Goal: Task Accomplishment & Management: Manage account settings

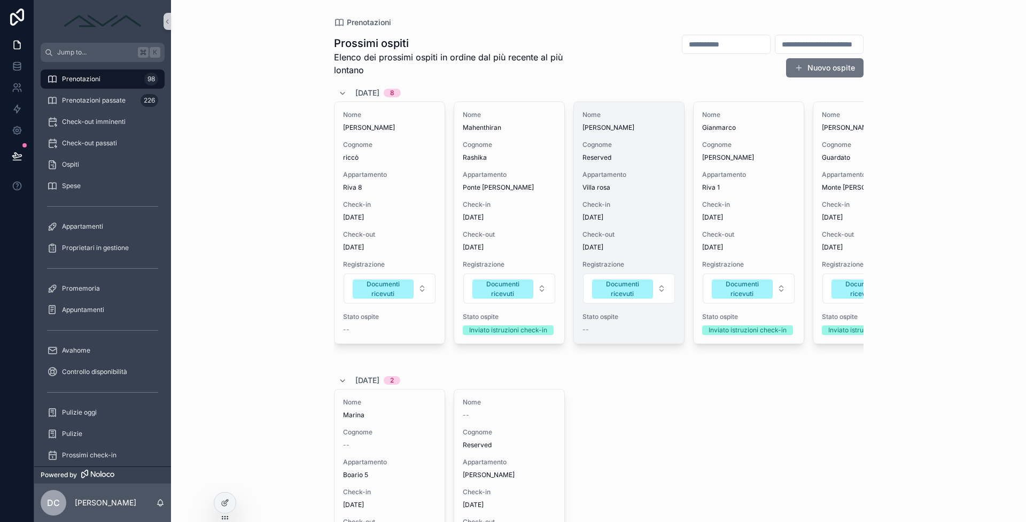
click at [641, 209] on div "Check-in 5/9/2025" at bounding box center [628, 210] width 93 height 21
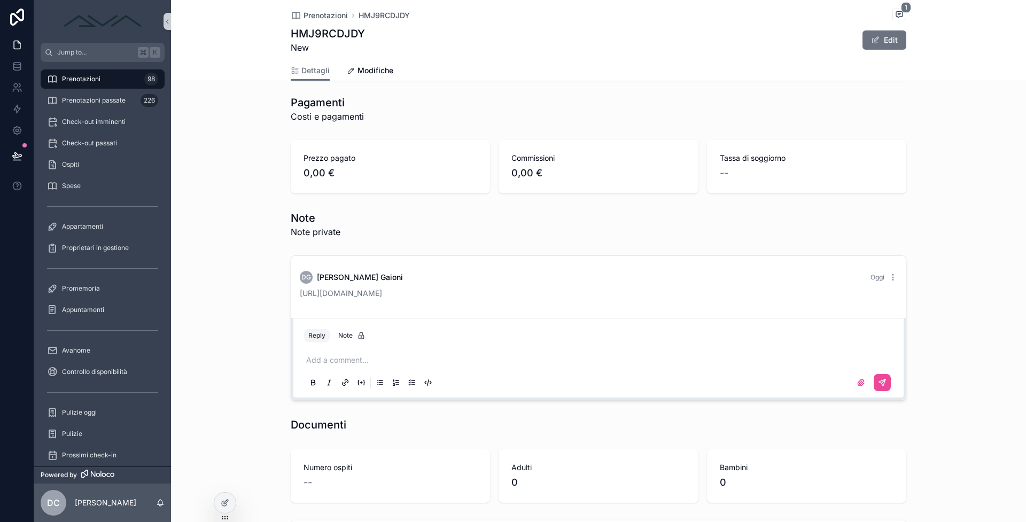
scroll to position [840, 0]
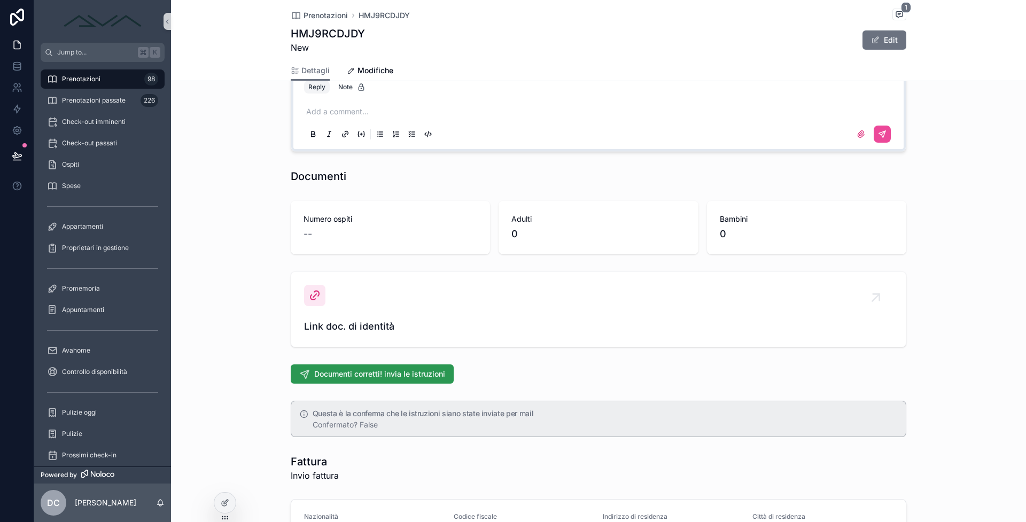
click at [335, 372] on span "Documenti corretti! invia le istruzioni" at bounding box center [379, 374] width 131 height 11
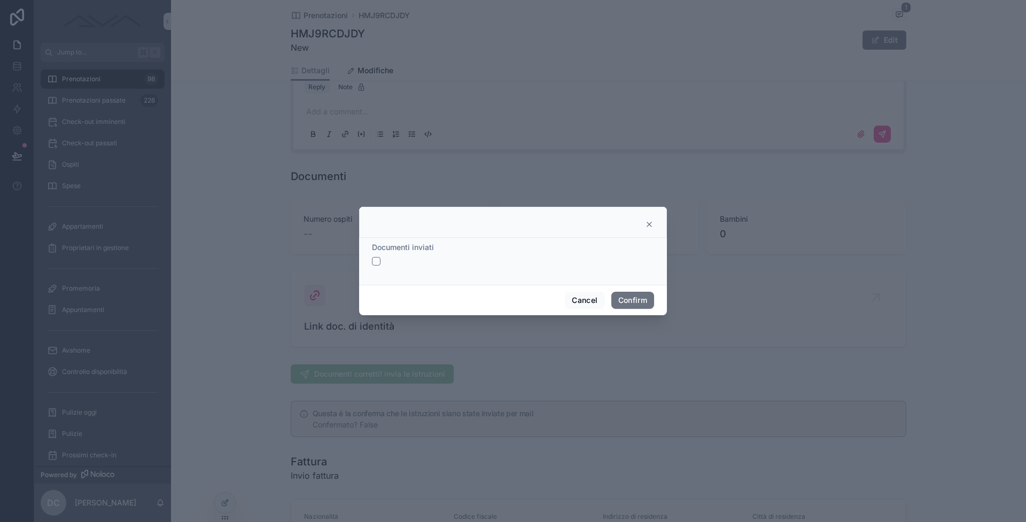
click at [379, 263] on button "button" at bounding box center [376, 261] width 9 height 9
click at [644, 299] on button "Confirm" at bounding box center [632, 300] width 43 height 17
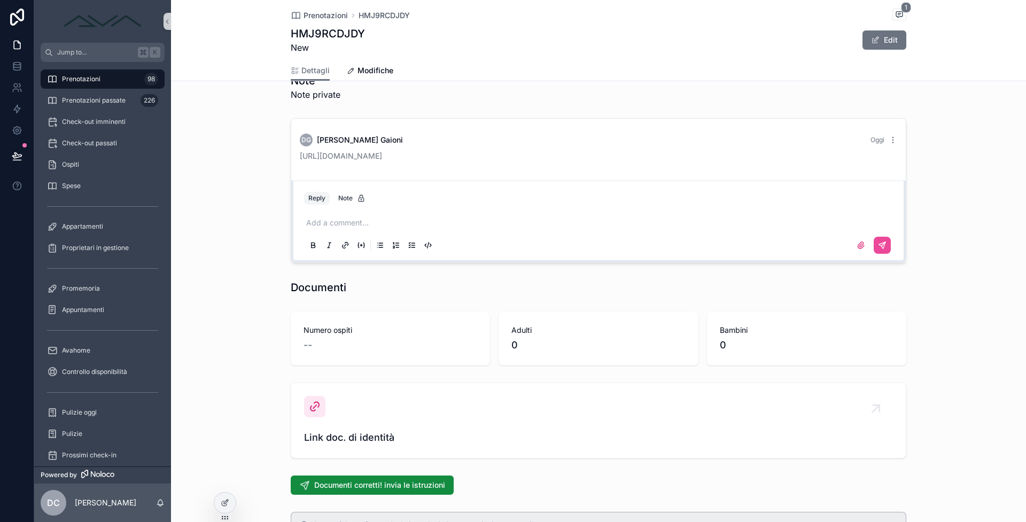
scroll to position [750, 0]
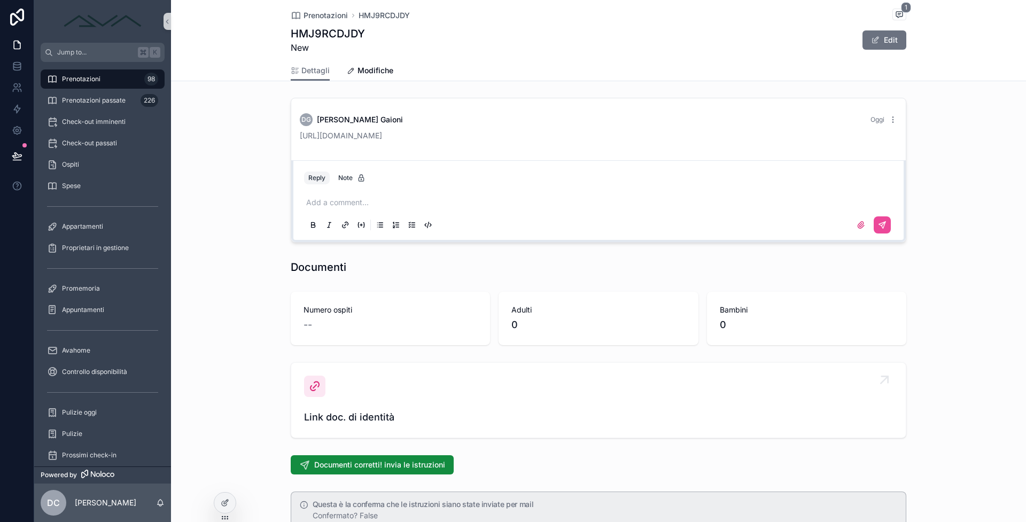
click at [388, 393] on div "Link doc. di identità" at bounding box center [598, 400] width 589 height 49
click at [325, 408] on div "Link doc. di identità" at bounding box center [598, 400] width 589 height 49
click at [309, 379] on div "scrollable content" at bounding box center [314, 386] width 21 height 21
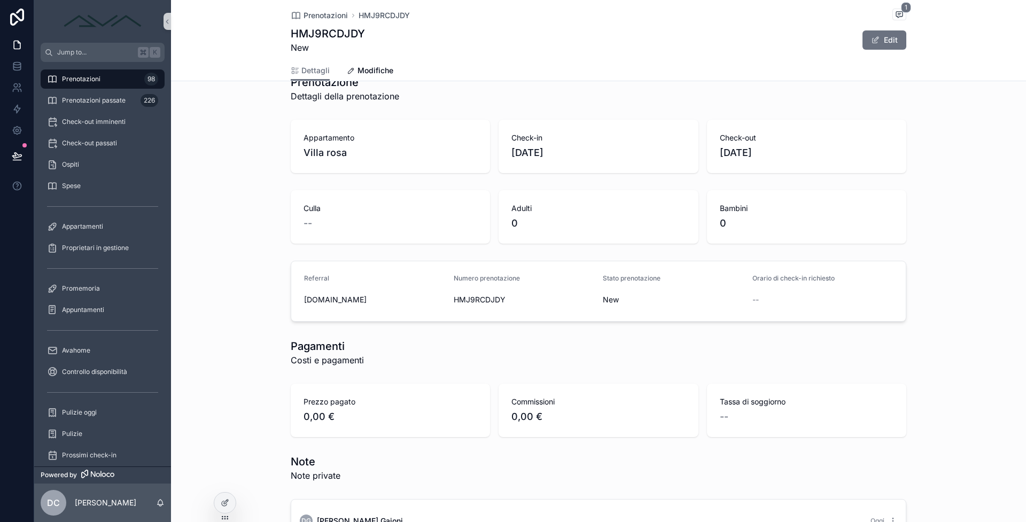
scroll to position [574, 0]
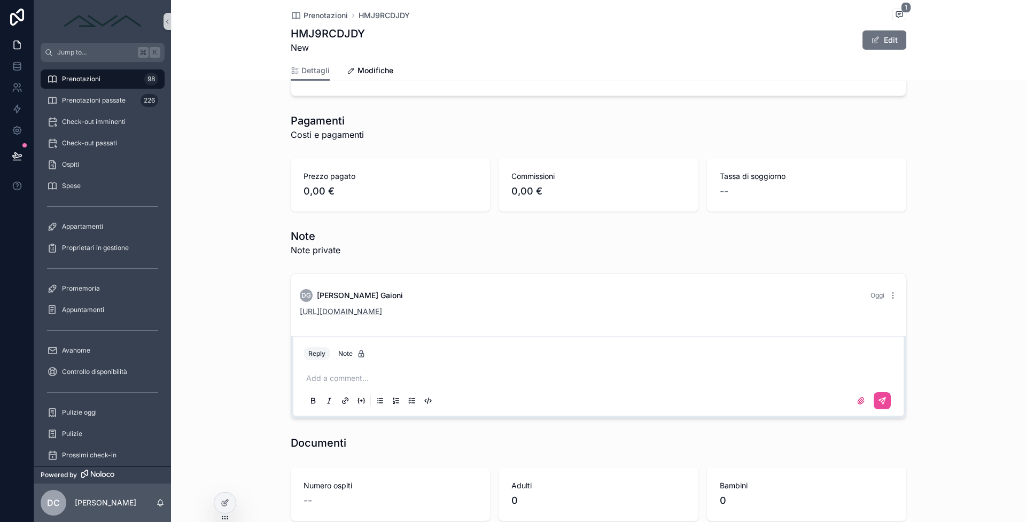
click at [382, 313] on link "https://avahome.it/wp-admin/admin.php?page=formidable-entries&frm_action=show&i…" at bounding box center [341, 311] width 82 height 9
click at [123, 84] on div "Prenotazioni 98" at bounding box center [102, 79] width 111 height 17
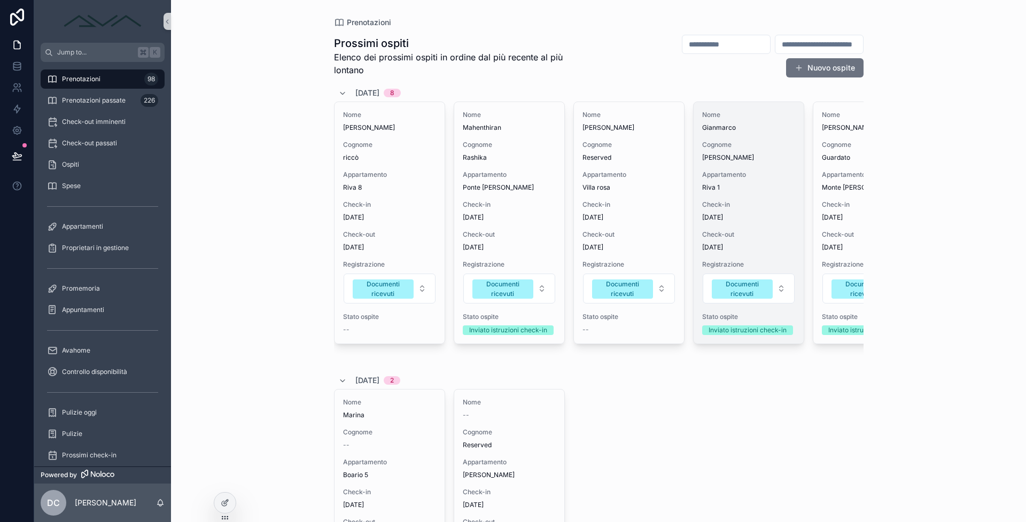
click at [774, 233] on span "Check-out" at bounding box center [748, 234] width 93 height 9
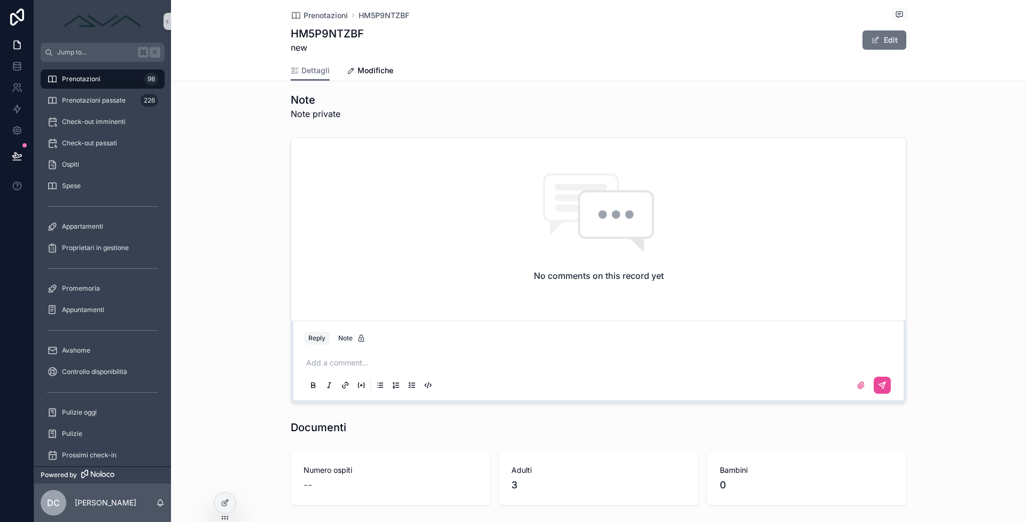
scroll to position [946, 0]
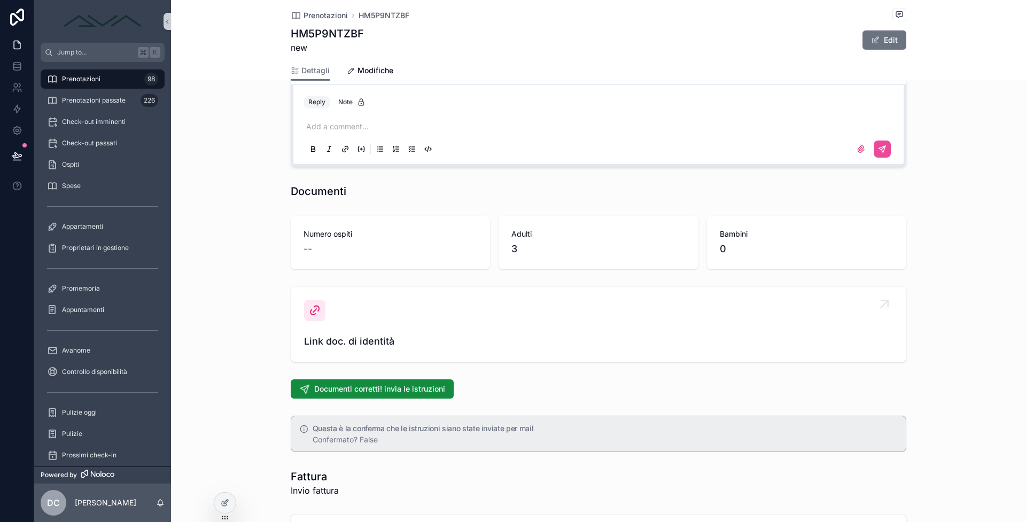
click at [344, 337] on span "Link doc. di identità" at bounding box center [598, 341] width 589 height 15
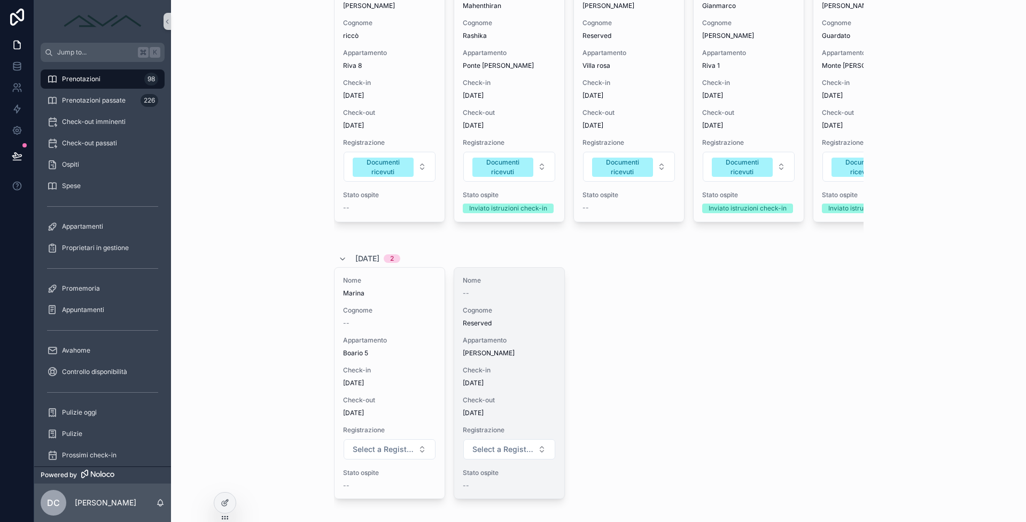
scroll to position [145, 0]
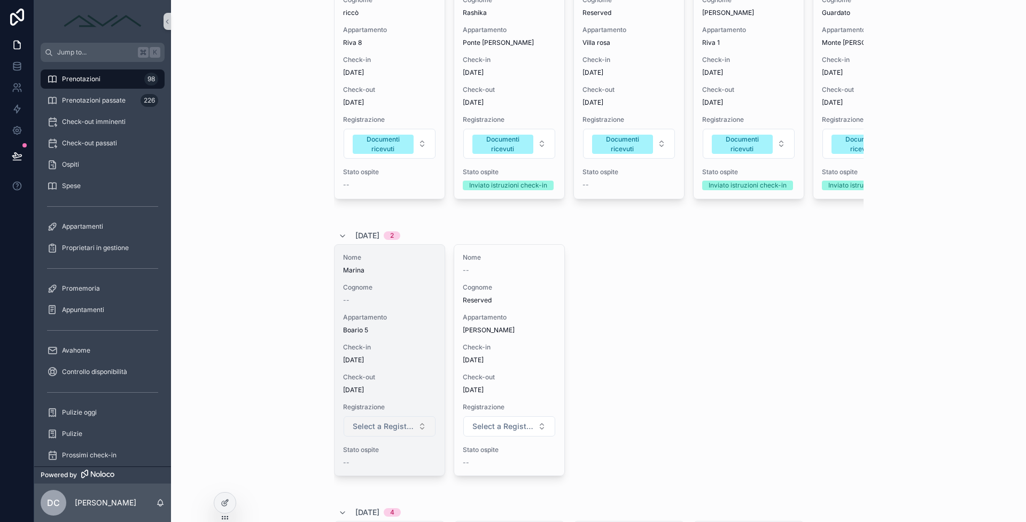
click at [401, 430] on span "Select a Registrazione" at bounding box center [383, 426] width 61 height 11
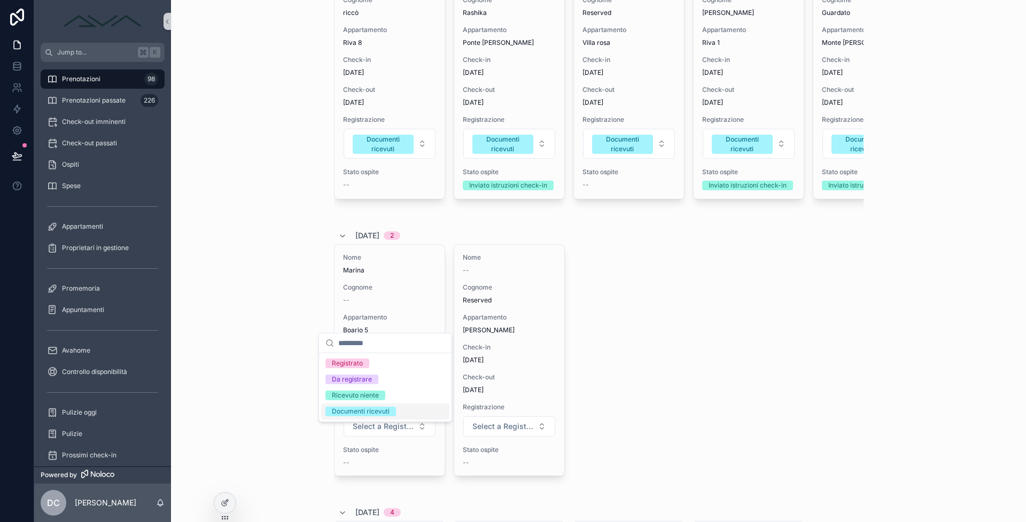
click at [386, 412] on div "Documenti ricevuti" at bounding box center [361, 412] width 58 height 10
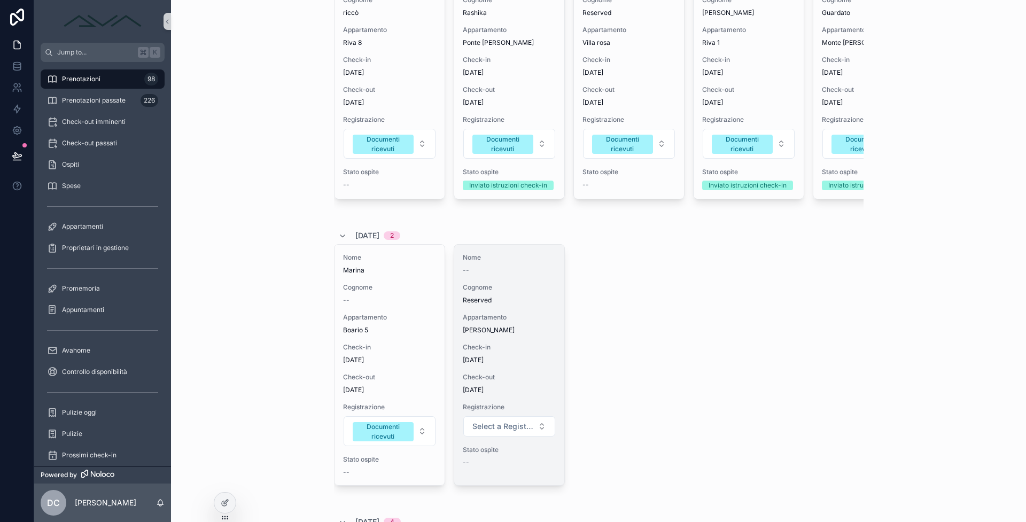
click at [519, 285] on div "Nome -- Cognome Reserved Appartamento Carla Lovere Check-in 6/9/2025 Check-out …" at bounding box center [509, 365] width 110 height 240
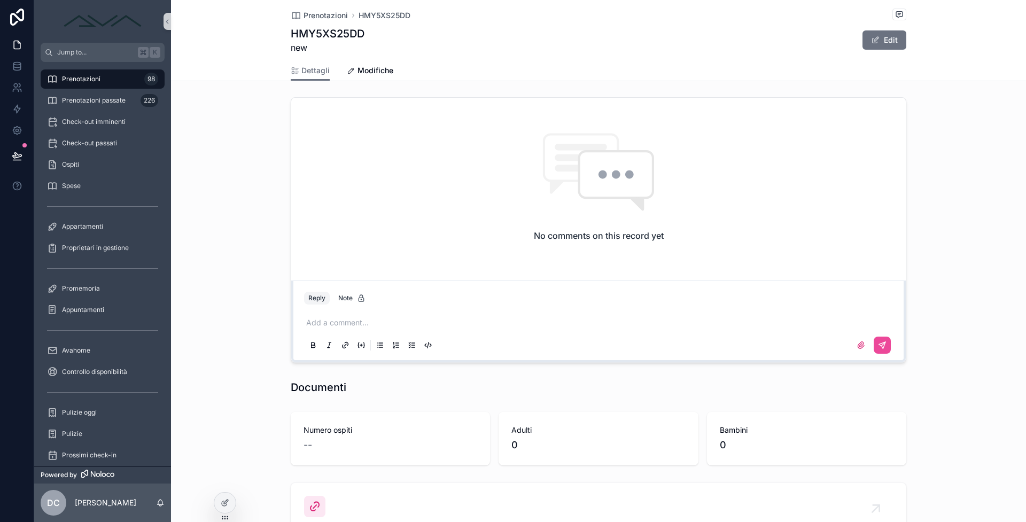
scroll to position [986, 0]
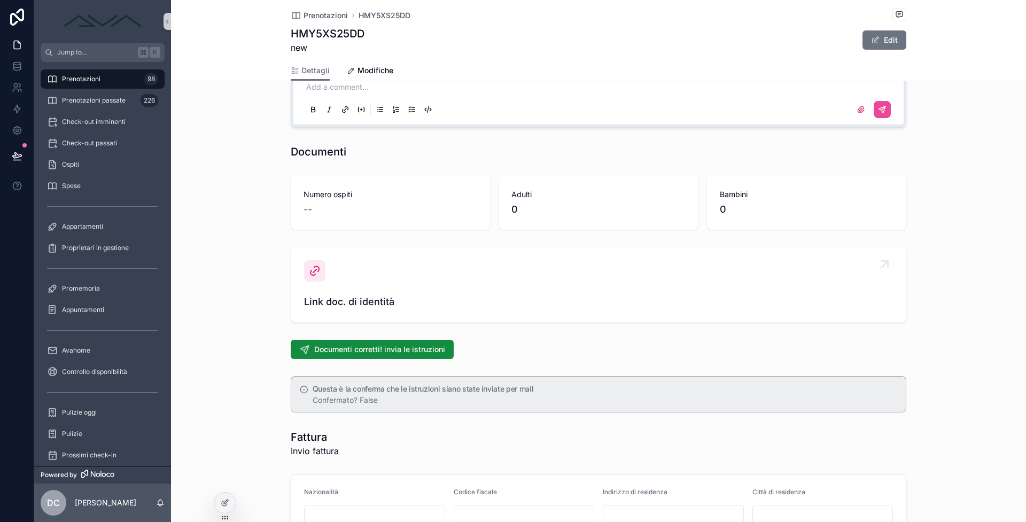
click at [352, 313] on link "Link doc. di identità" at bounding box center [598, 284] width 614 height 75
click at [352, 284] on div "Link doc. di identità" at bounding box center [598, 284] width 589 height 49
drag, startPoint x: 313, startPoint y: 292, endPoint x: 324, endPoint y: 317, distance: 27.8
click at [313, 293] on div "Link doc. di identità" at bounding box center [598, 284] width 589 height 49
click at [324, 317] on link "Link doc. di identità" at bounding box center [598, 284] width 614 height 75
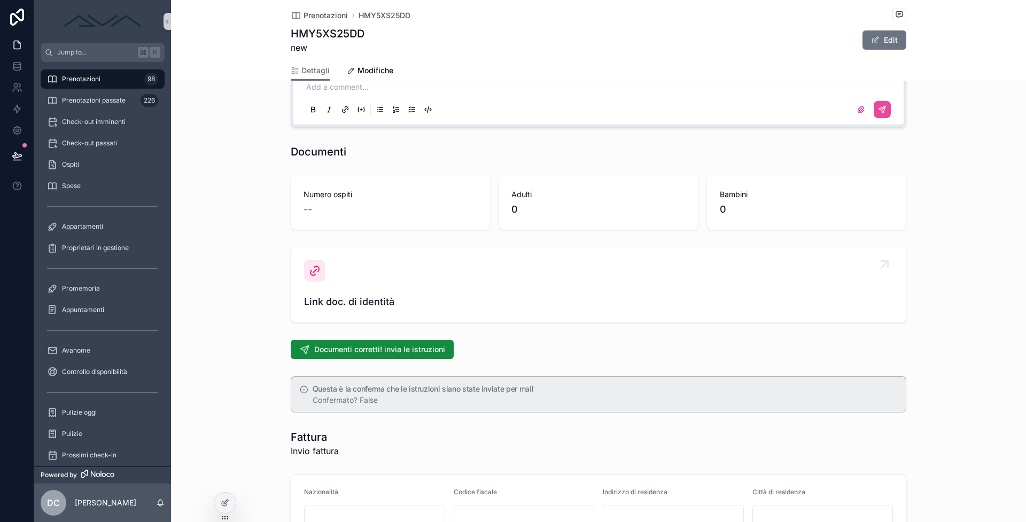
click at [324, 294] on span "Link doc. di identità" at bounding box center [598, 301] width 589 height 15
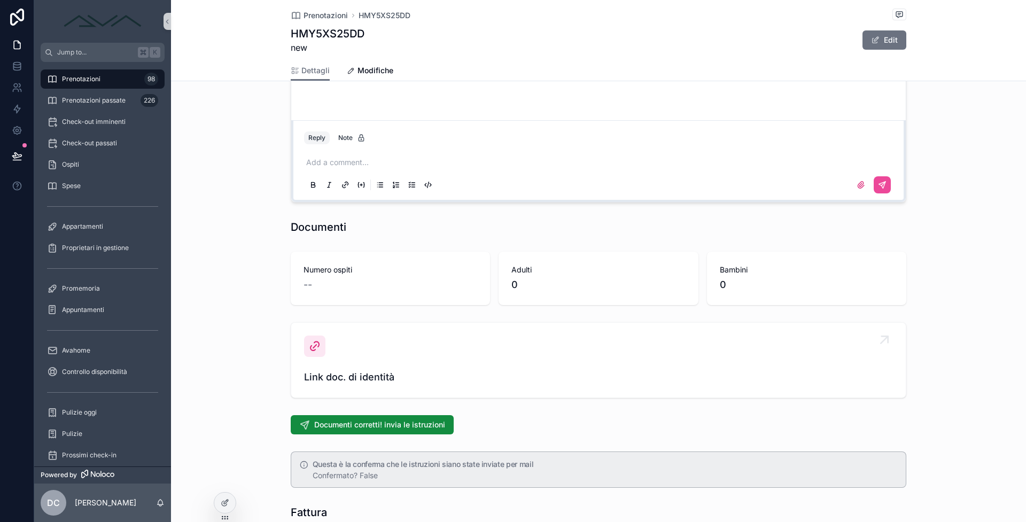
scroll to position [935, 0]
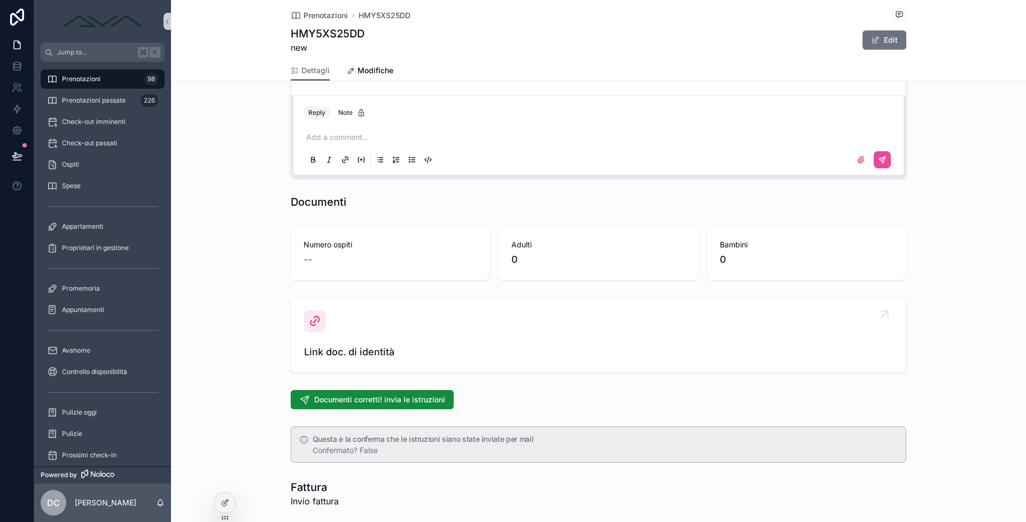
click at [362, 347] on span "Link doc. di identità" at bounding box center [598, 352] width 589 height 15
click at [319, 314] on div "scrollable content" at bounding box center [314, 320] width 21 height 21
click at [318, 345] on span "Link doc. di identità" at bounding box center [598, 352] width 589 height 15
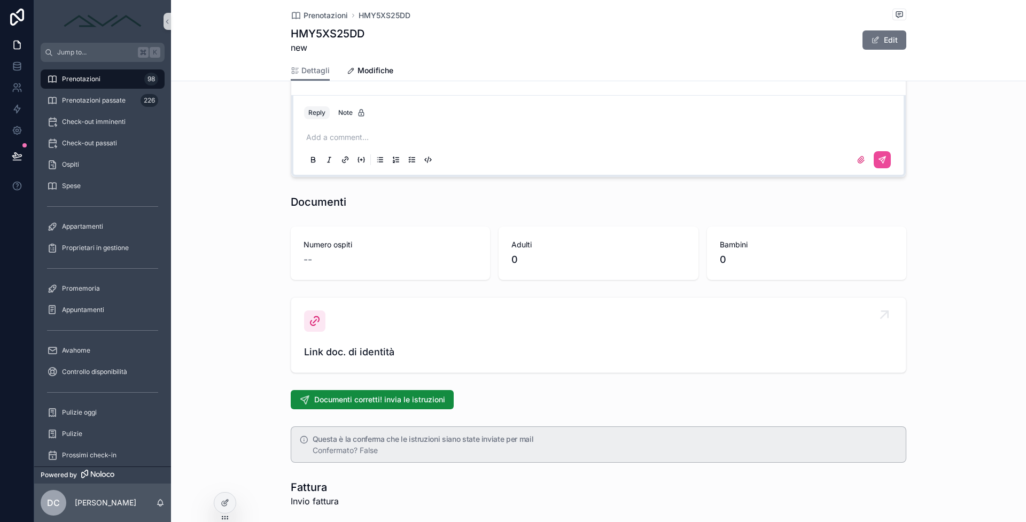
click at [319, 347] on span "Link doc. di identità" at bounding box center [598, 352] width 589 height 15
click at [123, 81] on div "Prenotazioni 98" at bounding box center [102, 79] width 111 height 17
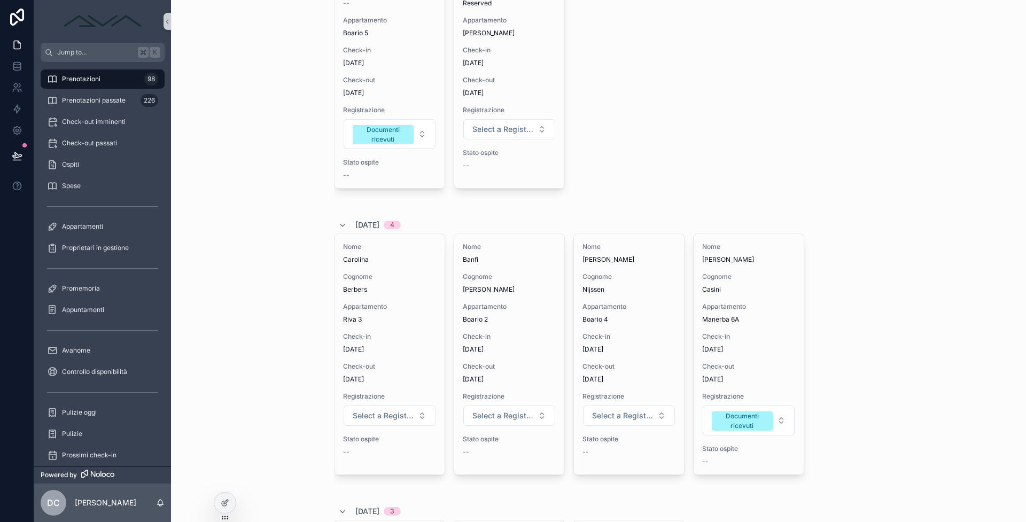
scroll to position [508, 0]
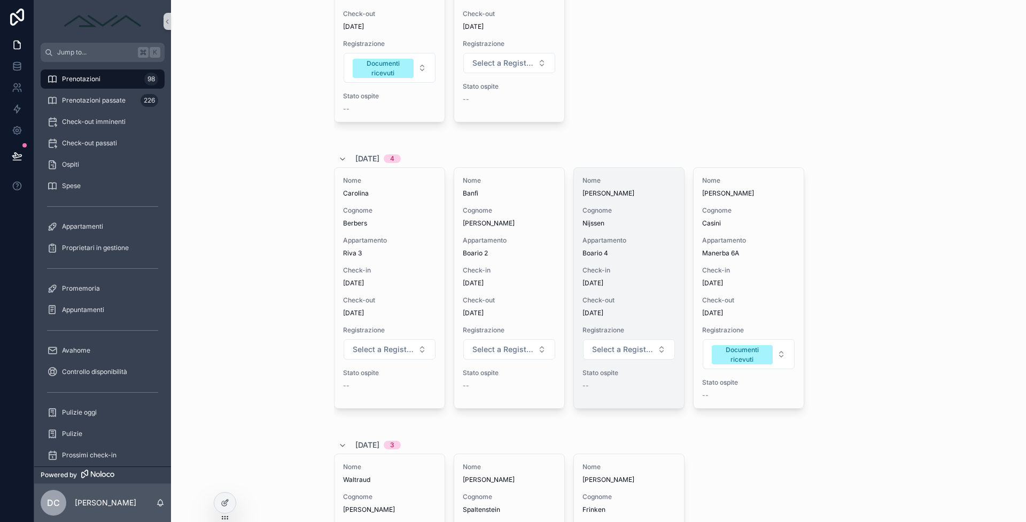
click at [642, 315] on div "Check-out 11/9/2025" at bounding box center [628, 306] width 93 height 21
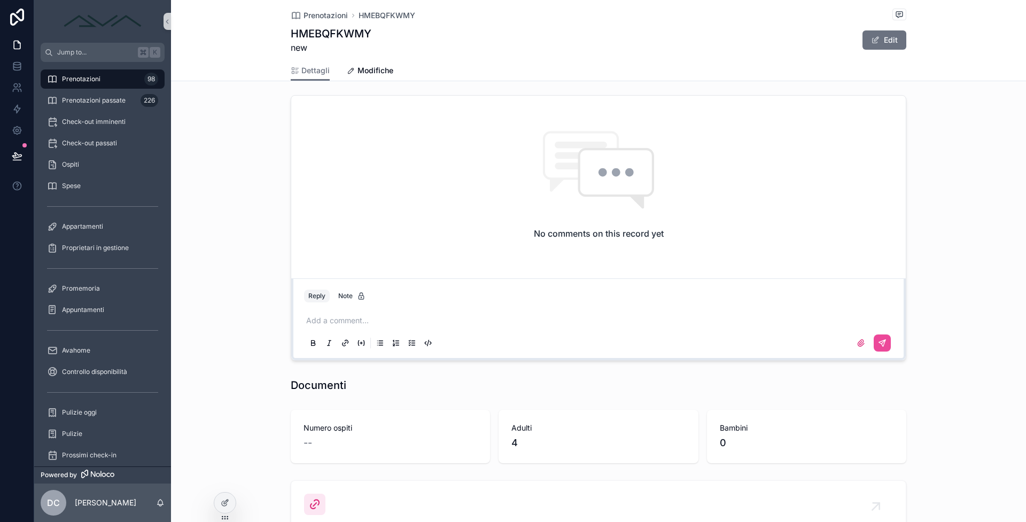
scroll to position [863, 0]
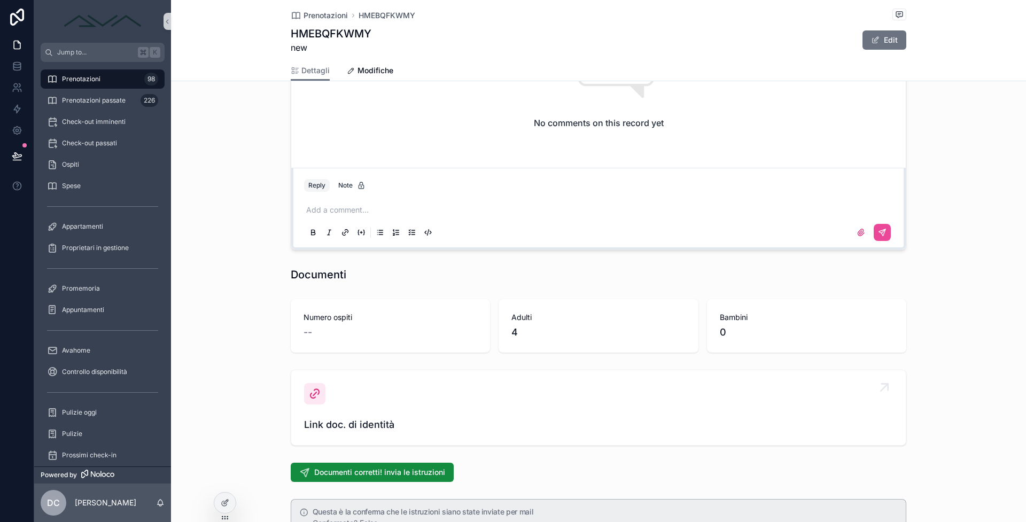
click at [329, 425] on span "Link doc. di identità" at bounding box center [598, 424] width 589 height 15
click at [313, 410] on div "Link doc. di identità" at bounding box center [598, 407] width 589 height 49
drag, startPoint x: 298, startPoint y: 396, endPoint x: 305, endPoint y: 418, distance: 22.5
click at [298, 396] on link "Link doc. di identità" at bounding box center [598, 407] width 614 height 75
click at [305, 418] on span "Link doc. di identità" at bounding box center [598, 424] width 589 height 15
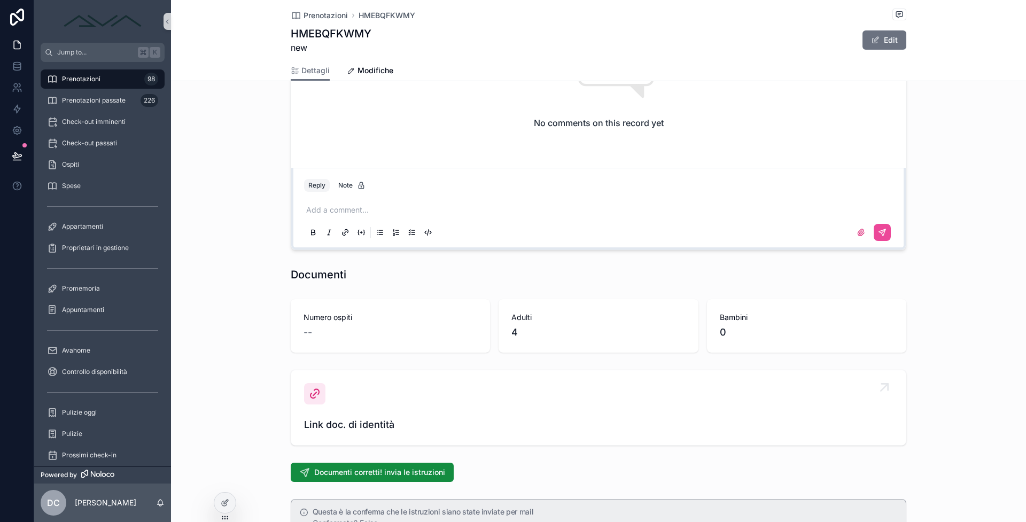
click at [314, 421] on span "Link doc. di identità" at bounding box center [598, 424] width 589 height 15
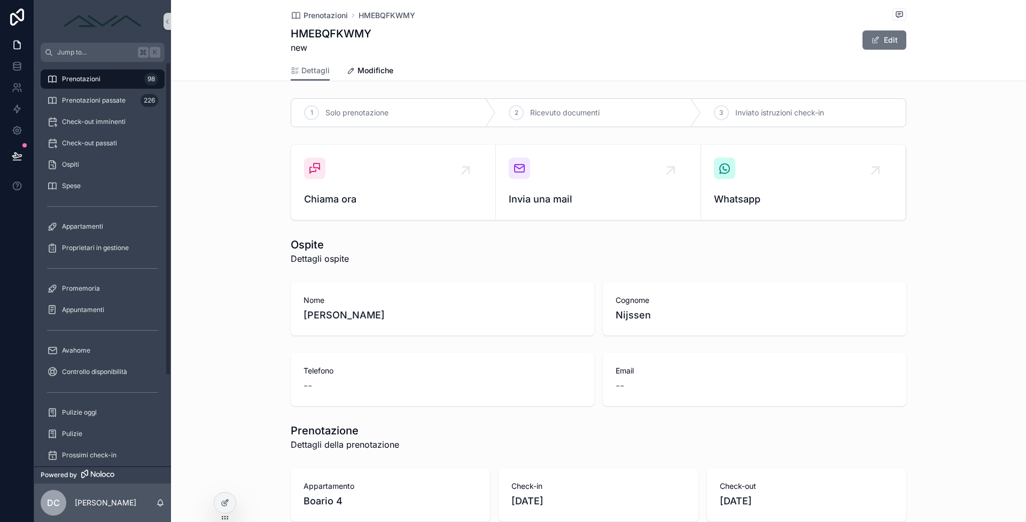
click at [83, 82] on span "Prenotazioni" at bounding box center [81, 79] width 38 height 9
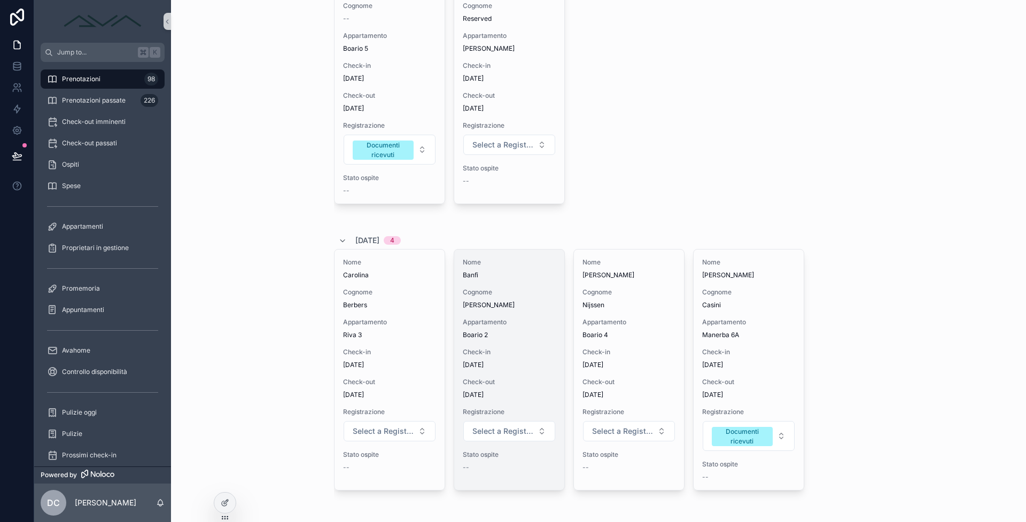
scroll to position [479, 0]
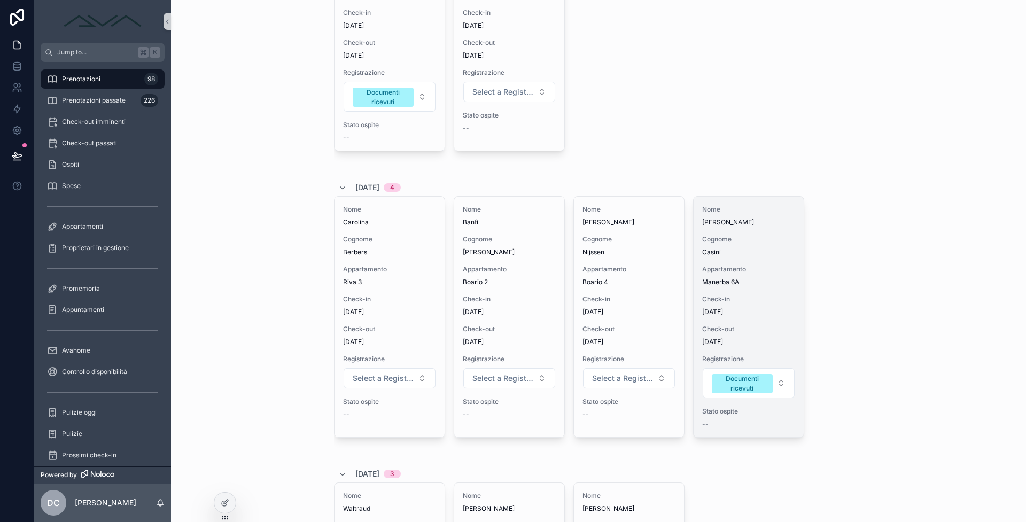
click at [746, 286] on span "Manerba 6A" at bounding box center [748, 282] width 93 height 9
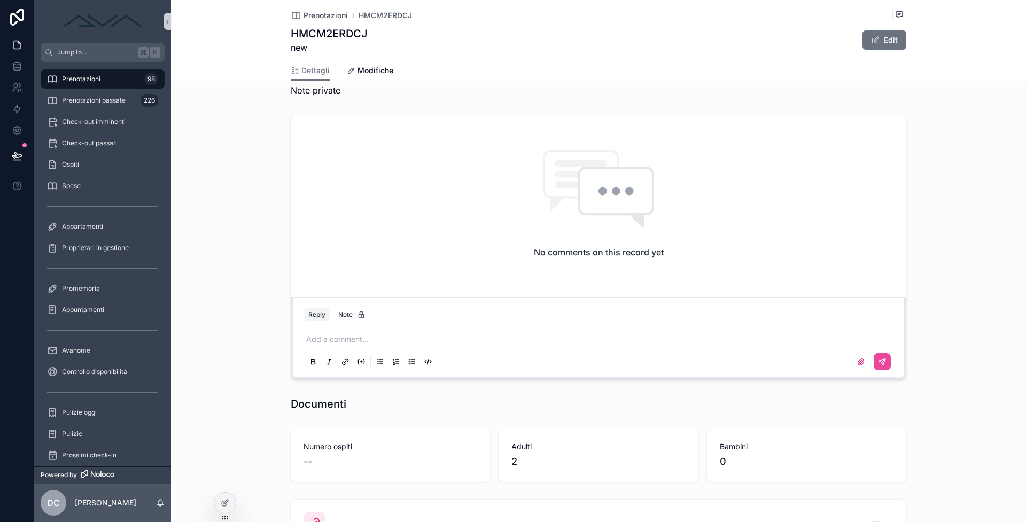
scroll to position [1110, 0]
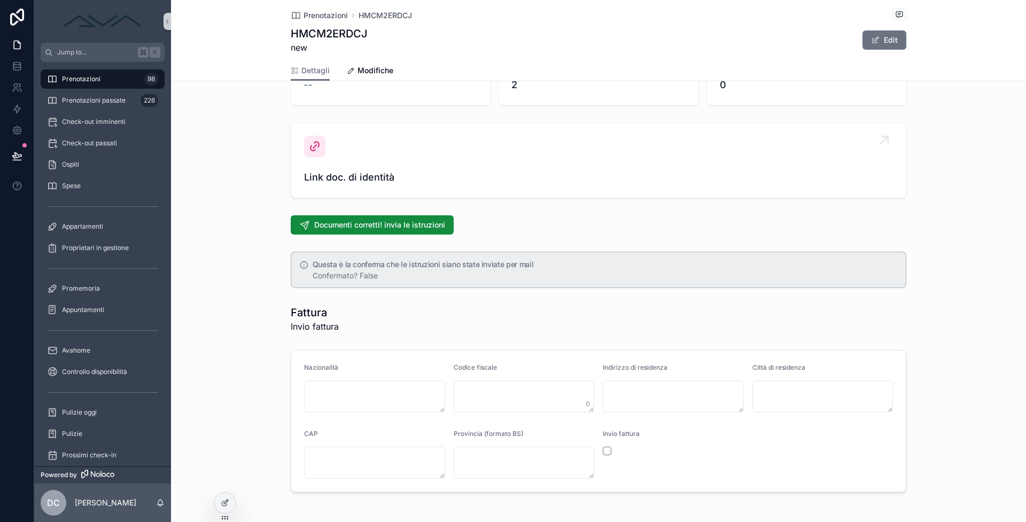
click at [363, 190] on link "Link doc. di identità" at bounding box center [598, 160] width 614 height 75
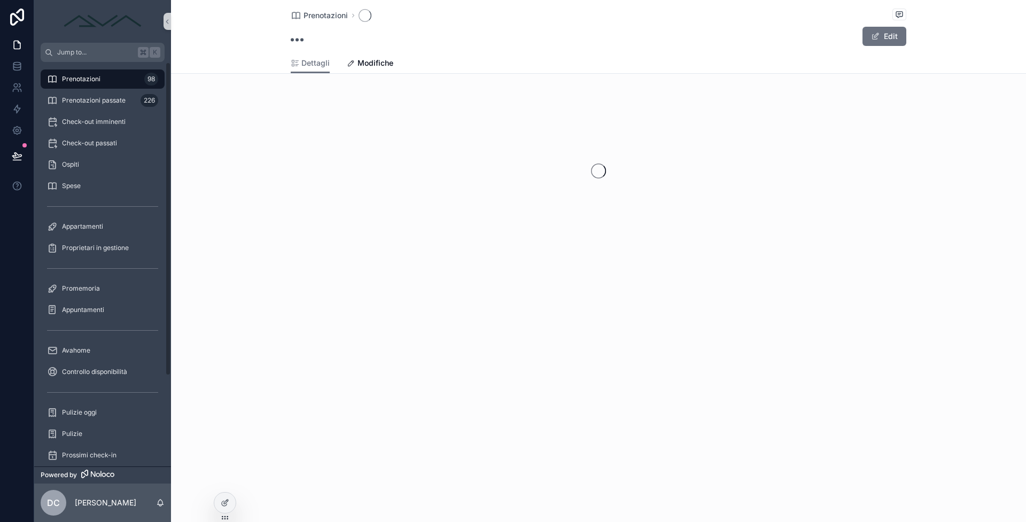
click at [92, 81] on span "Prenotazioni" at bounding box center [81, 79] width 38 height 9
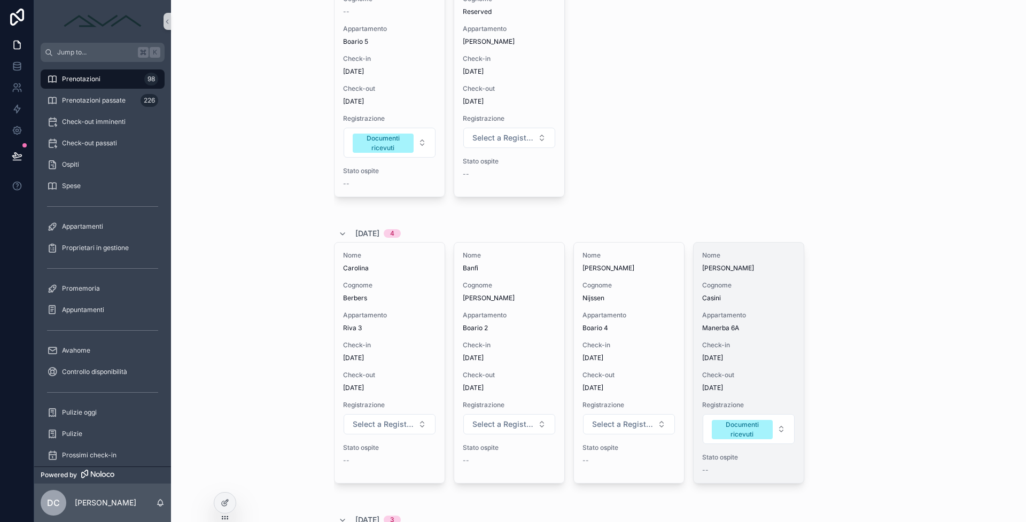
scroll to position [454, 0]
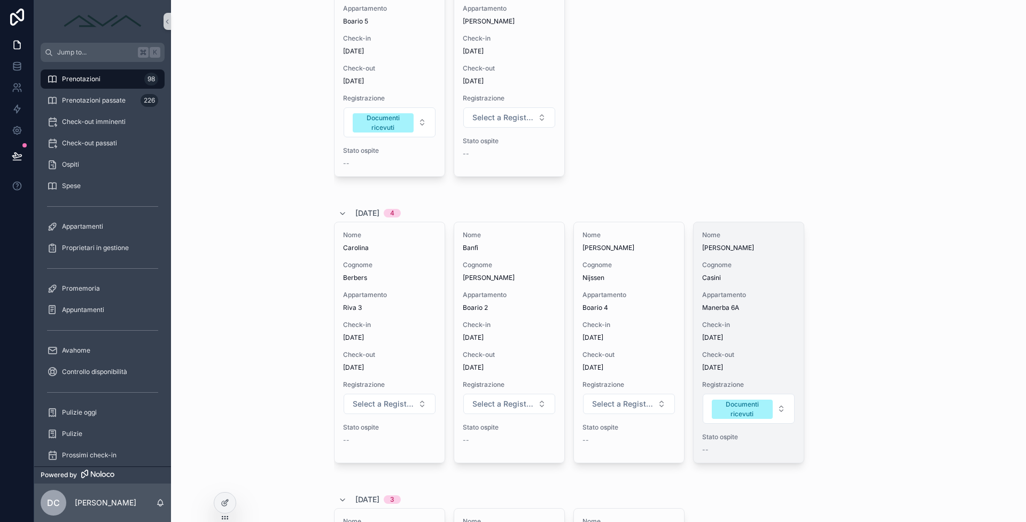
click at [747, 328] on div "Nome Laura Cognome Casini Appartamento Manerba 6A Check-in 7/9/2025 Check-out 1…" at bounding box center [748, 342] width 110 height 240
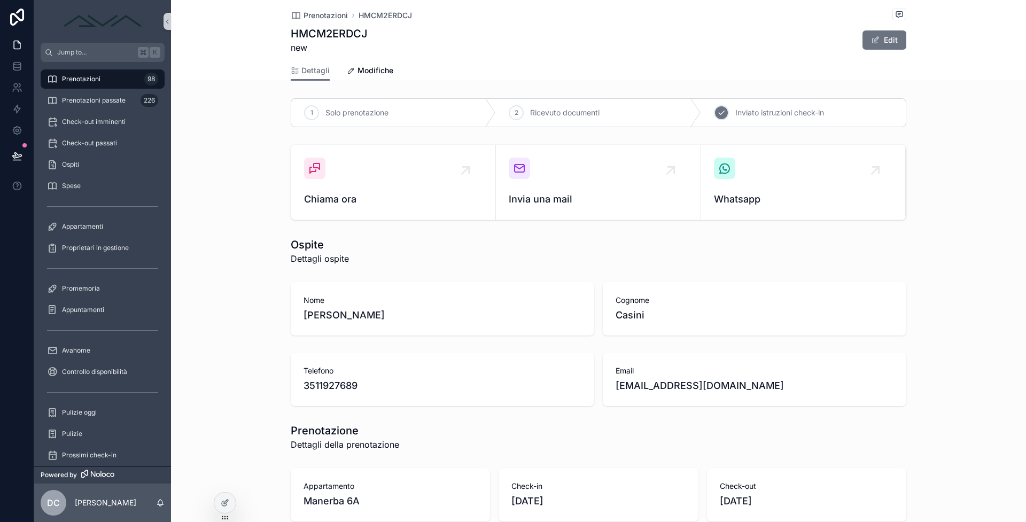
click at [725, 112] on div "3 Inviato istruzioni check-in" at bounding box center [803, 113] width 205 height 28
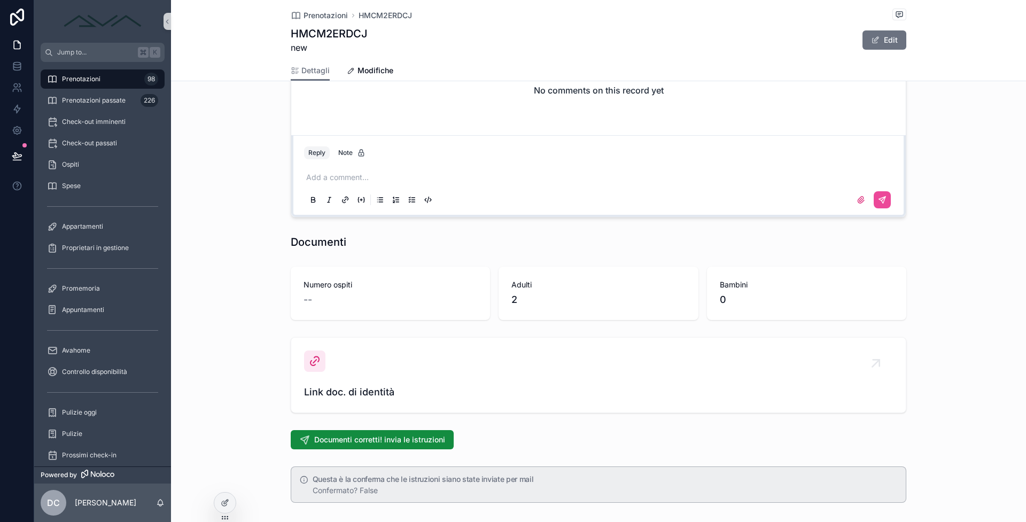
scroll to position [1129, 0]
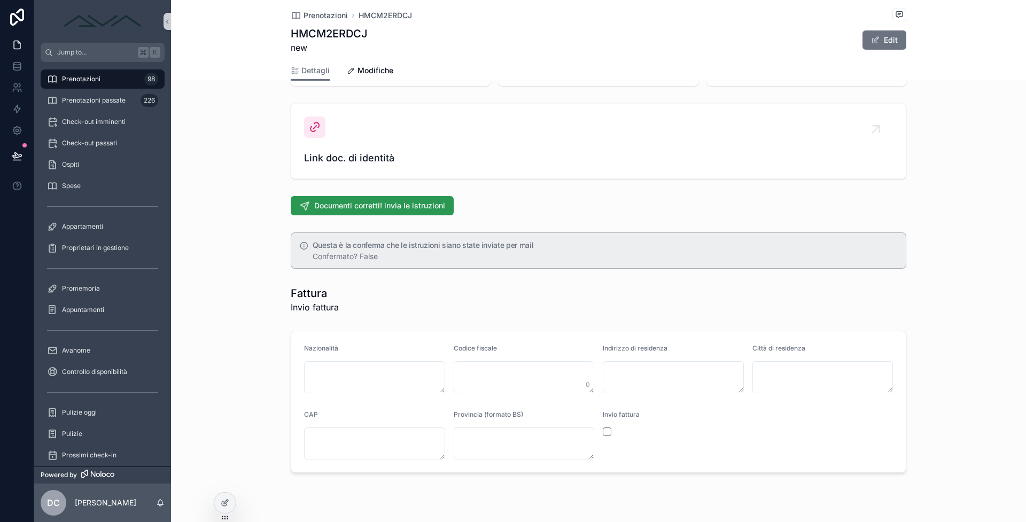
click at [308, 204] on button "Documenti corretti! invia le istruzioni" at bounding box center [372, 205] width 163 height 19
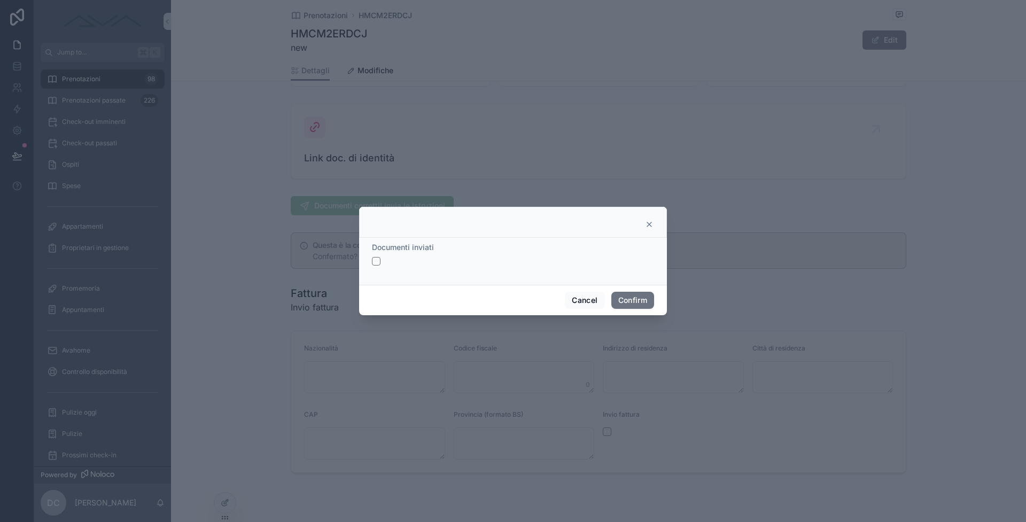
drag, startPoint x: 380, startPoint y: 261, endPoint x: 416, endPoint y: 276, distance: 38.8
click at [379, 261] on button "button" at bounding box center [376, 261] width 9 height 9
click at [638, 305] on button "Confirm" at bounding box center [632, 300] width 43 height 17
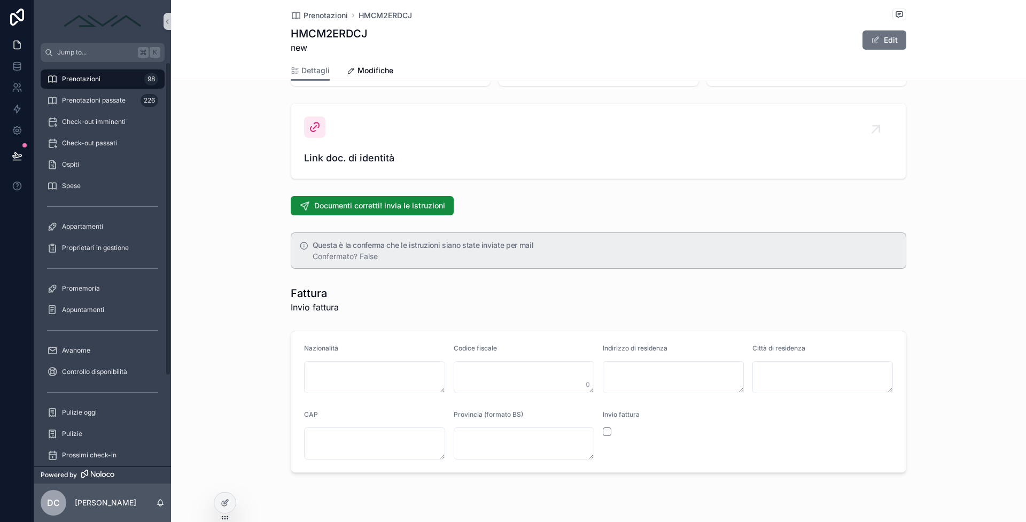
click at [104, 85] on div "Prenotazioni 98" at bounding box center [102, 79] width 111 height 17
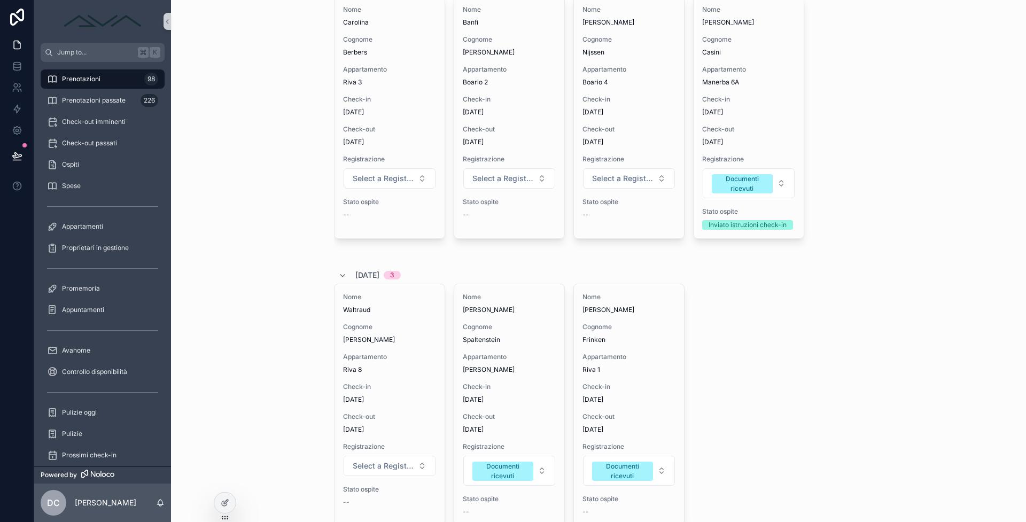
scroll to position [478, 0]
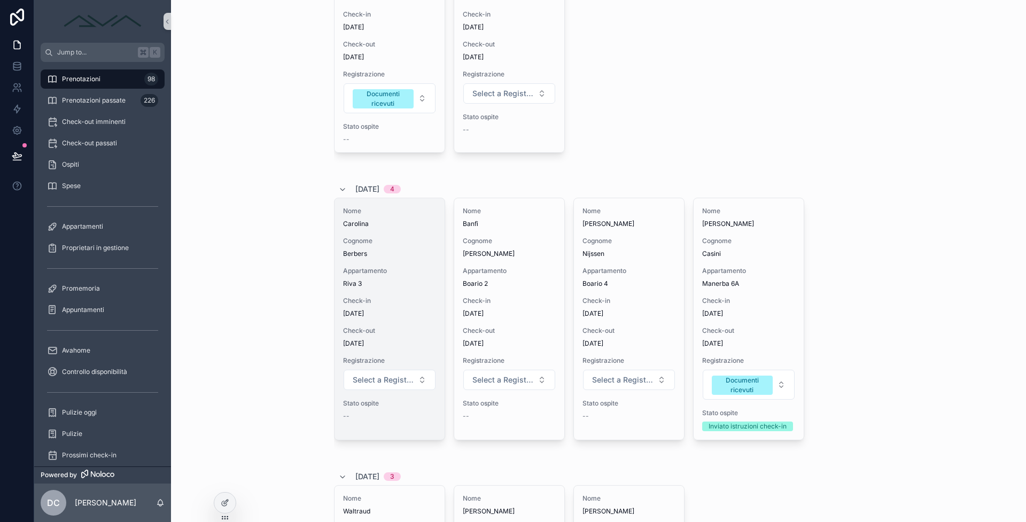
click at [387, 313] on div "Check-in 7/9/2025" at bounding box center [389, 306] width 93 height 21
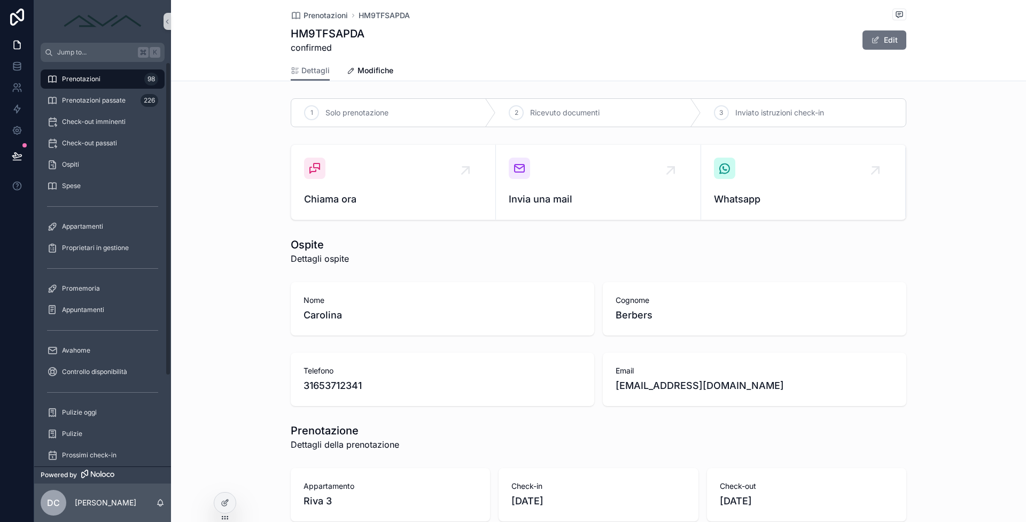
click at [91, 87] on div "Prenotazioni 98" at bounding box center [102, 79] width 111 height 17
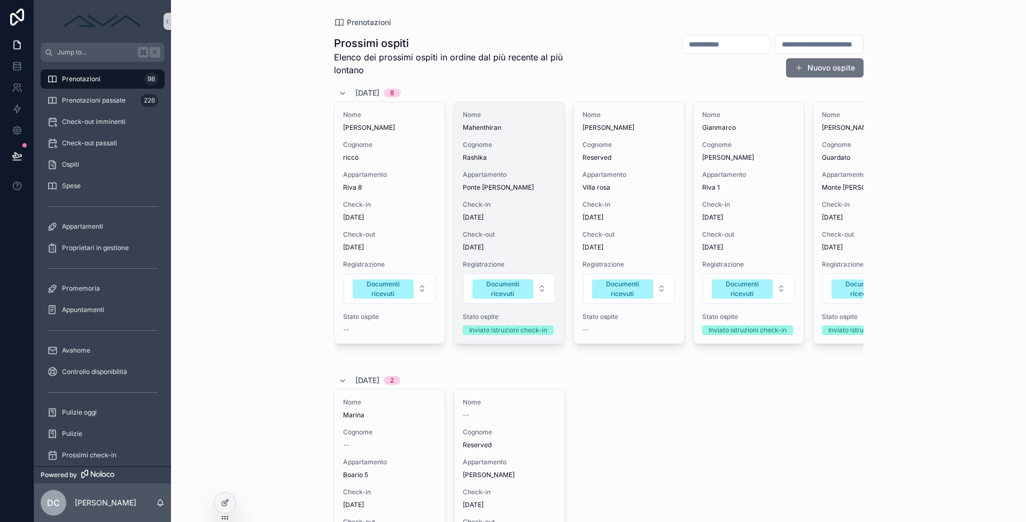
click at [511, 216] on span "[DATE]" at bounding box center [509, 217] width 93 height 9
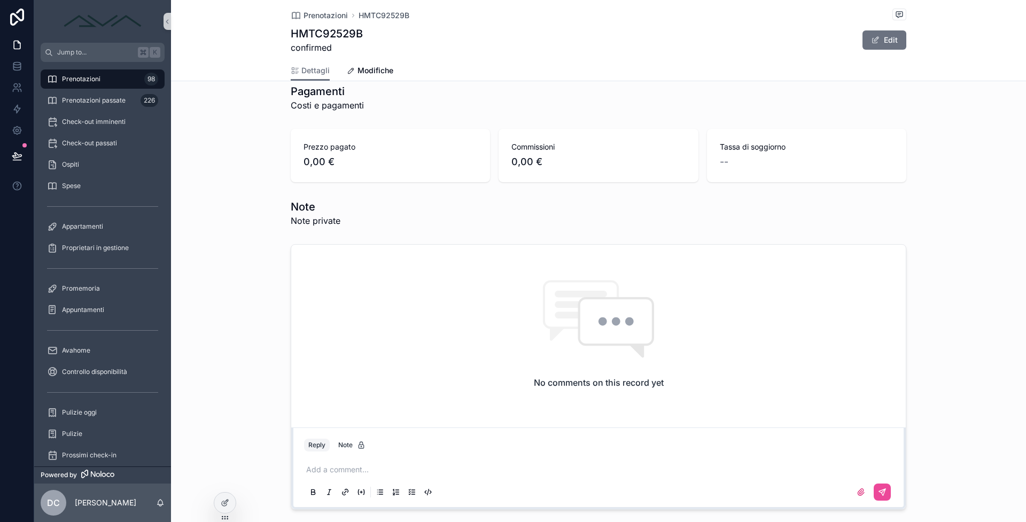
scroll to position [830, 0]
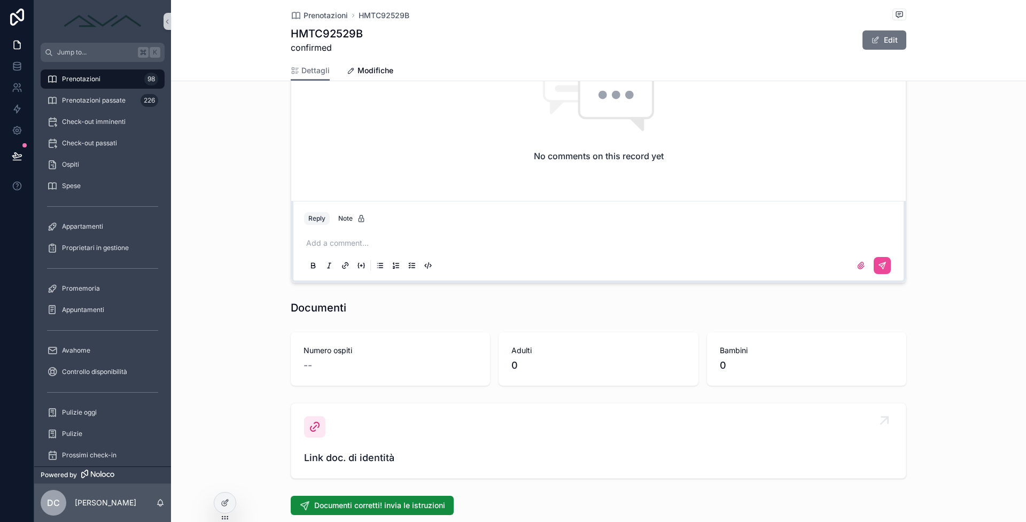
click at [316, 462] on span "Link doc. di identità" at bounding box center [598, 457] width 589 height 15
